Goal: Check status: Check status

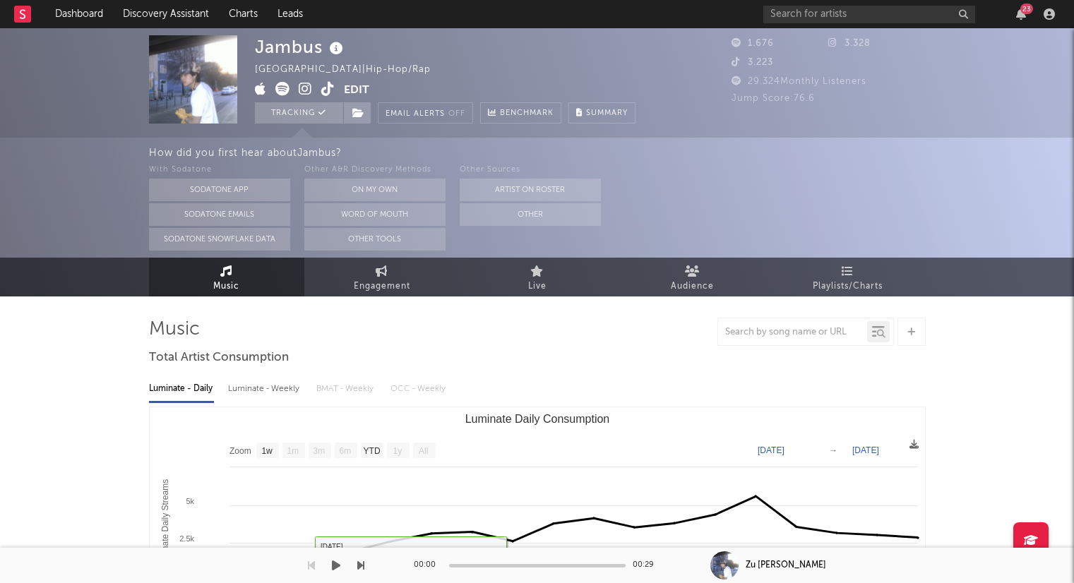
select select "1w"
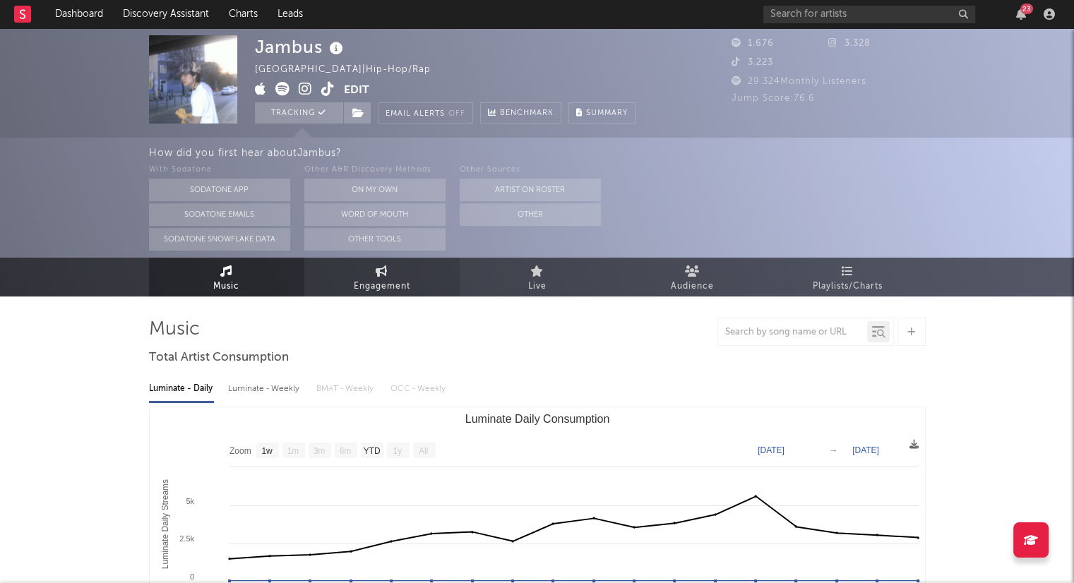
click at [415, 272] on link "Engagement" at bounding box center [381, 277] width 155 height 39
select select "1w"
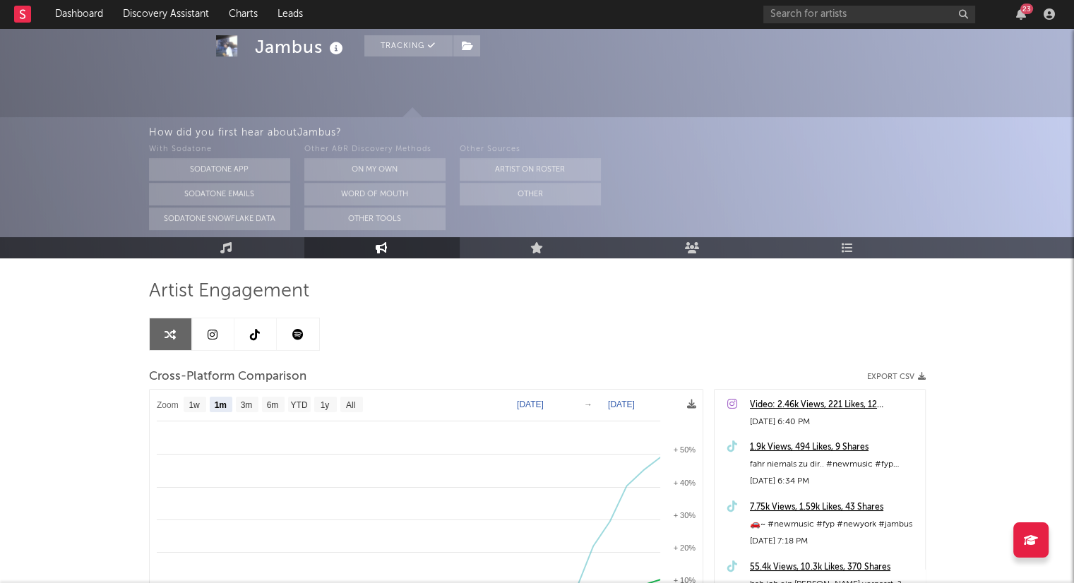
scroll to position [31, 0]
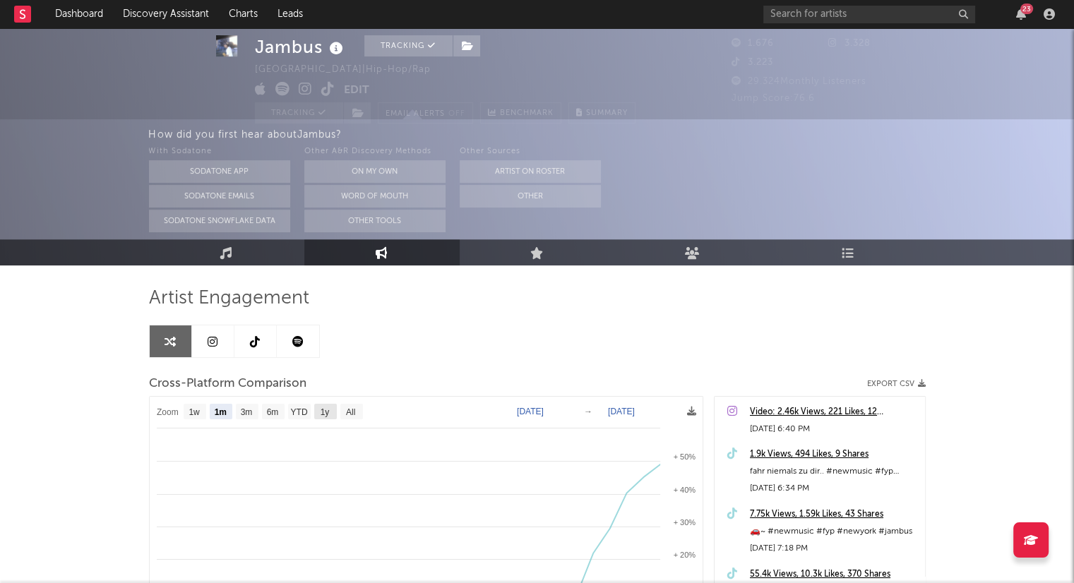
click at [330, 416] on rect at bounding box center [325, 412] width 23 height 16
select select "1y"
type input "[DATE]"
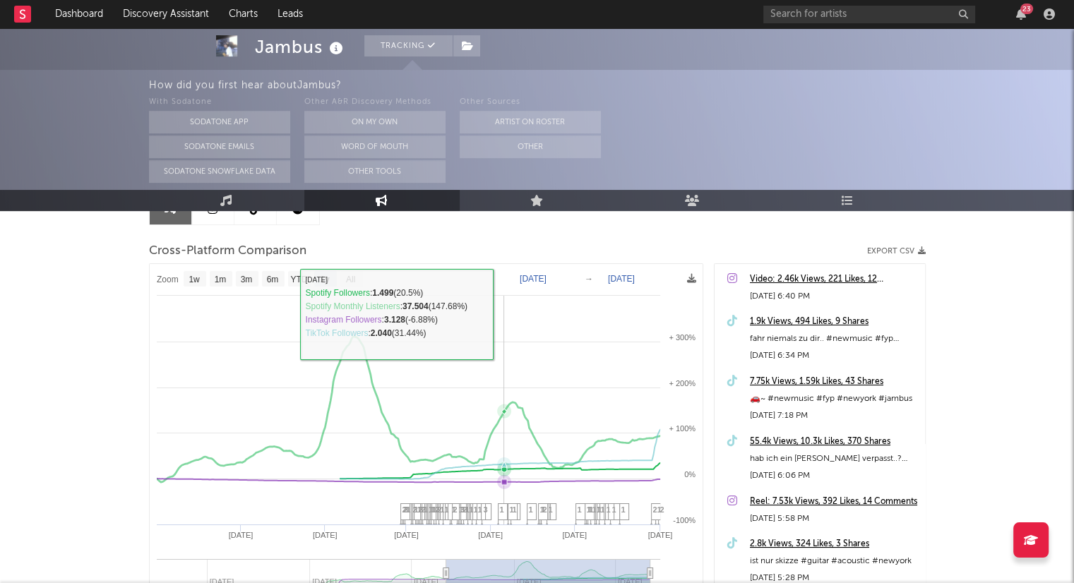
scroll to position [172, 0]
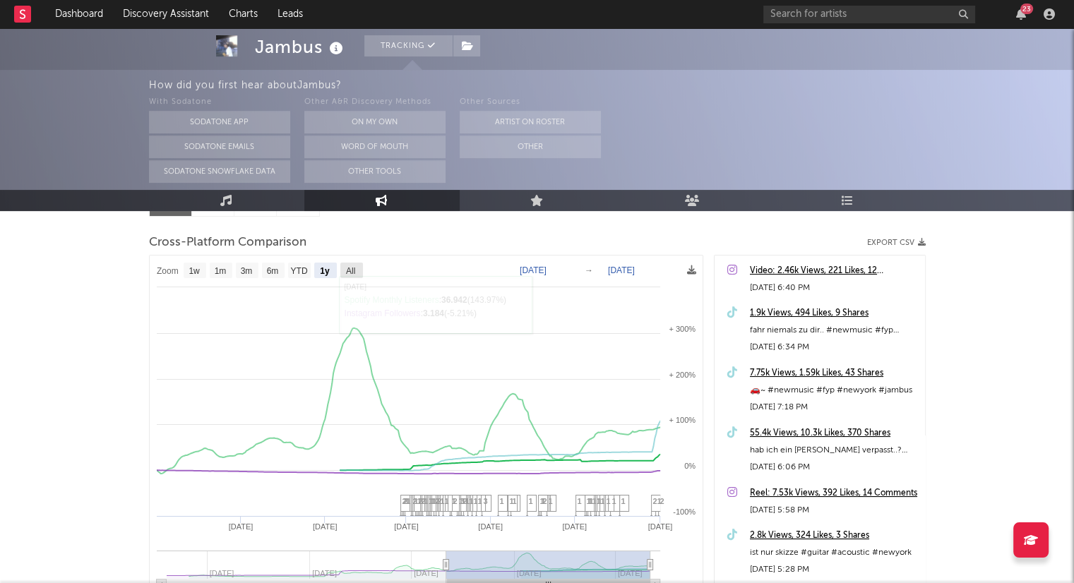
click at [354, 269] on text "All" at bounding box center [349, 271] width 9 height 10
select select "All"
type input "[DATE]"
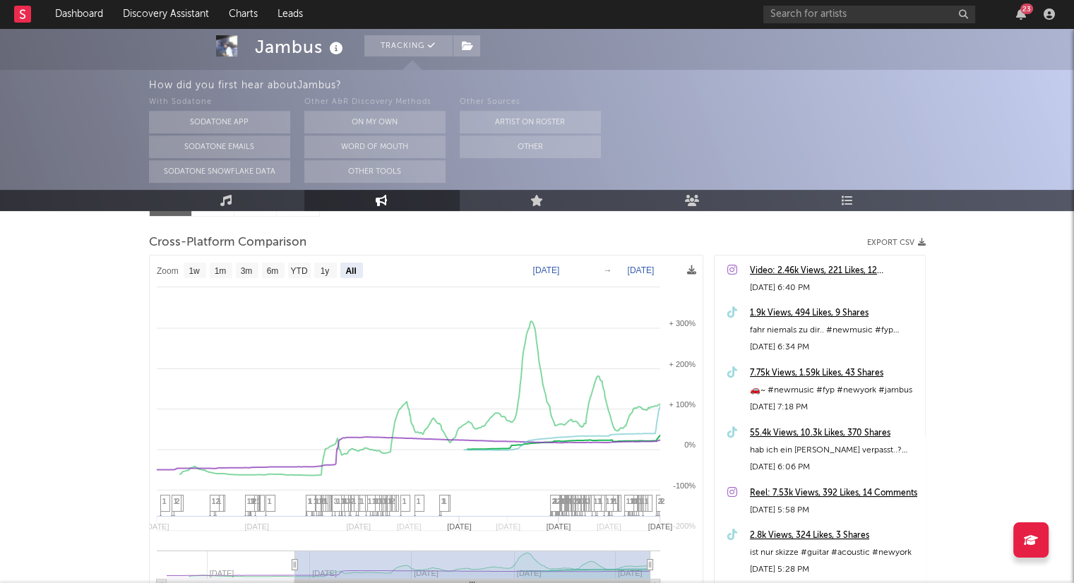
select select "All"
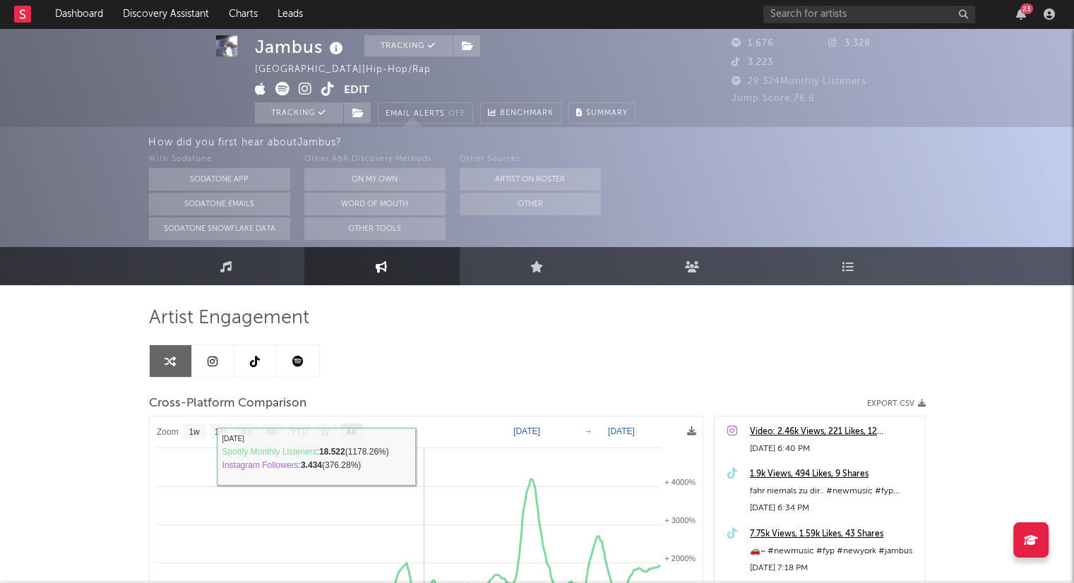
scroll to position [0, 0]
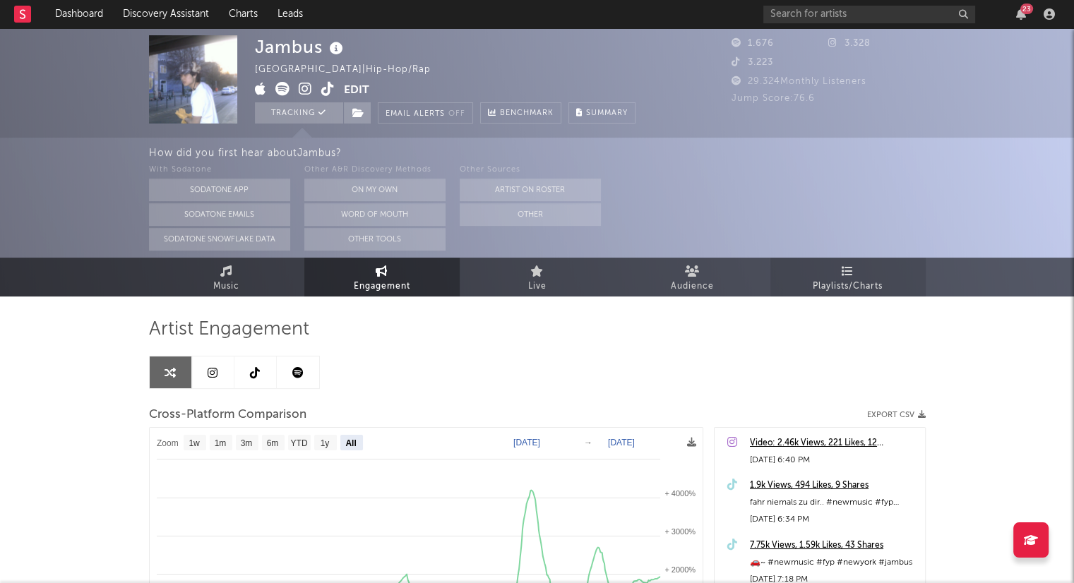
click at [853, 289] on span "Playlists/Charts" at bounding box center [848, 286] width 70 height 17
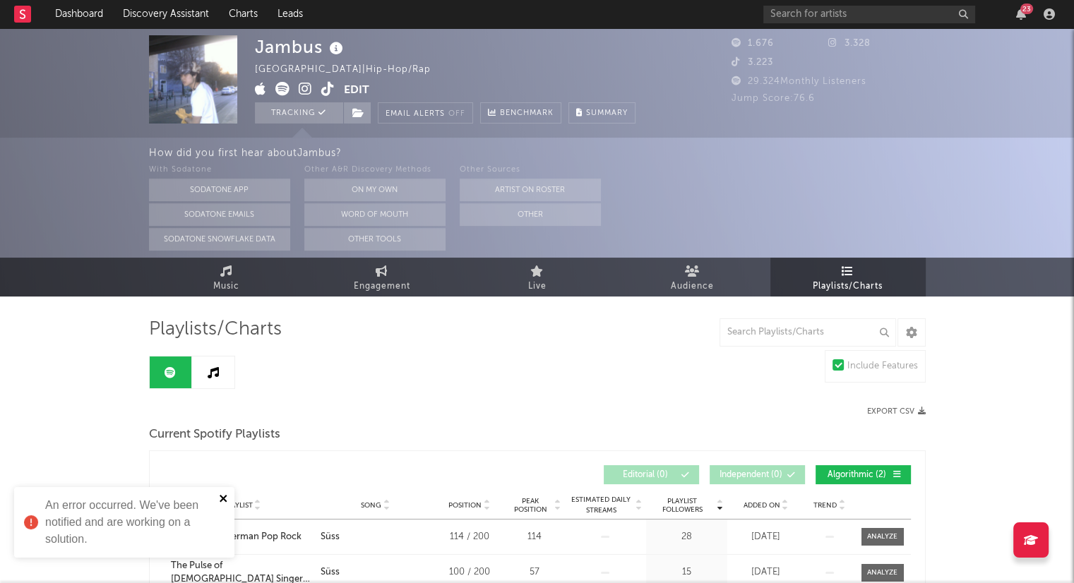
click at [222, 504] on button "close" at bounding box center [224, 499] width 10 height 13
